Goal: Information Seeking & Learning: Learn about a topic

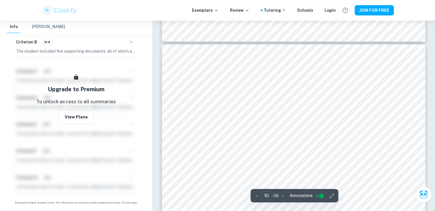
scroll to position [3317, 0]
click at [134, 39] on icon "button" at bounding box center [131, 42] width 7 height 7
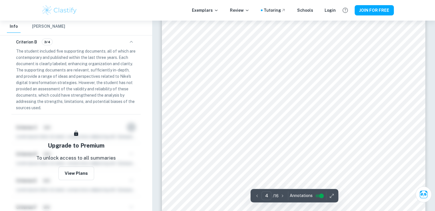
scroll to position [1143, 0]
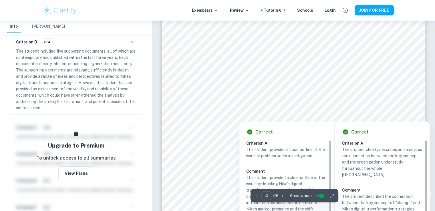
drag, startPoint x: 214, startPoint y: 88, endPoint x: 199, endPoint y: 104, distance: 21.8
click at [323, 101] on div at bounding box center [293, 93] width 202 height 19
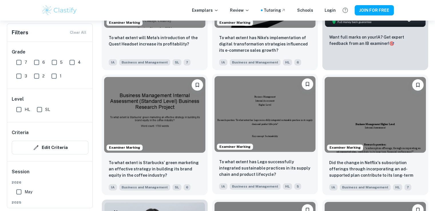
scroll to position [172, 0]
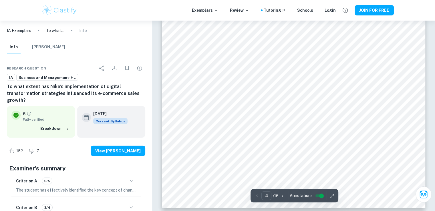
scroll to position [1418, 0]
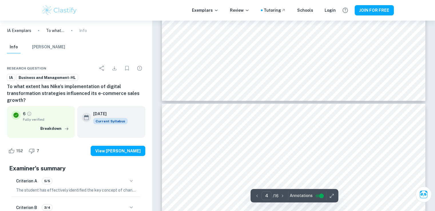
type input "5"
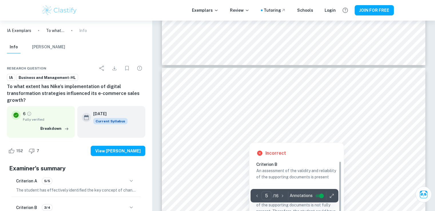
click at [294, 108] on div at bounding box center [313, 106] width 160 height 12
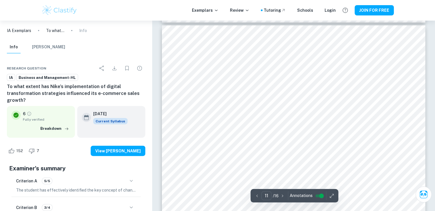
scroll to position [3577, 0]
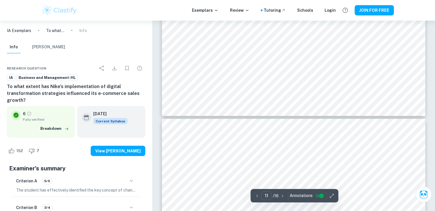
type input "10"
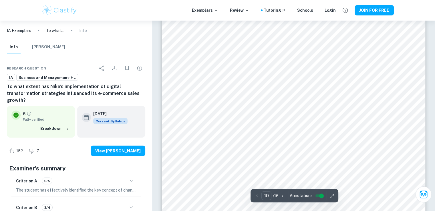
scroll to position [3348, 0]
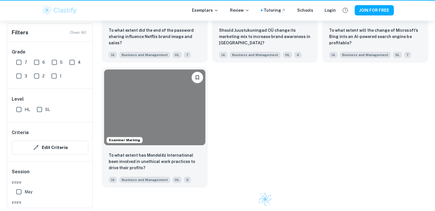
scroll to position [172, 0]
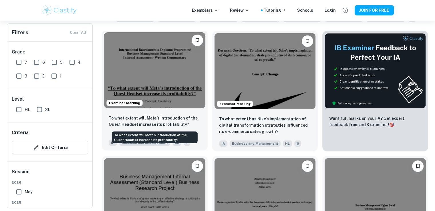
click at [169, 125] on p "To what extent will Meta’s introduction of the Quest Headset increase its profi…" at bounding box center [155, 121] width 92 height 13
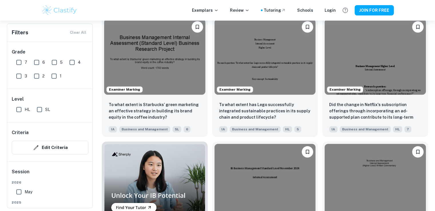
scroll to position [315, 0]
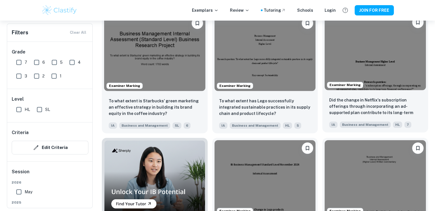
click at [354, 111] on p "Did the change in Netflix's subscription offerings through incorporating an ad-…" at bounding box center [375, 106] width 92 height 19
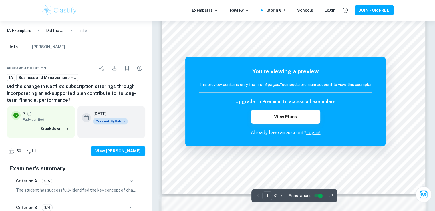
scroll to position [200, 0]
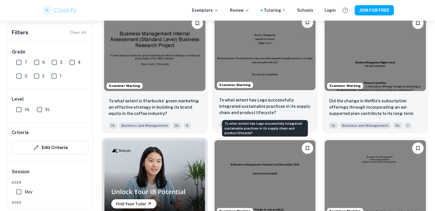
scroll to position [172, 0]
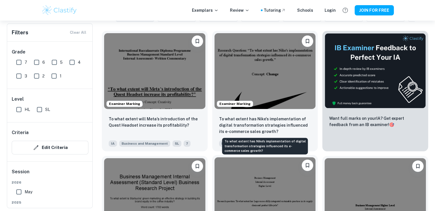
click at [273, 121] on p "To what extent has Nike's implementation of digital transformation strategies i…" at bounding box center [265, 125] width 92 height 19
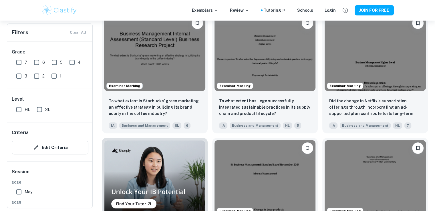
scroll to position [429, 0]
